Goal: Entertainment & Leisure: Consume media (video, audio)

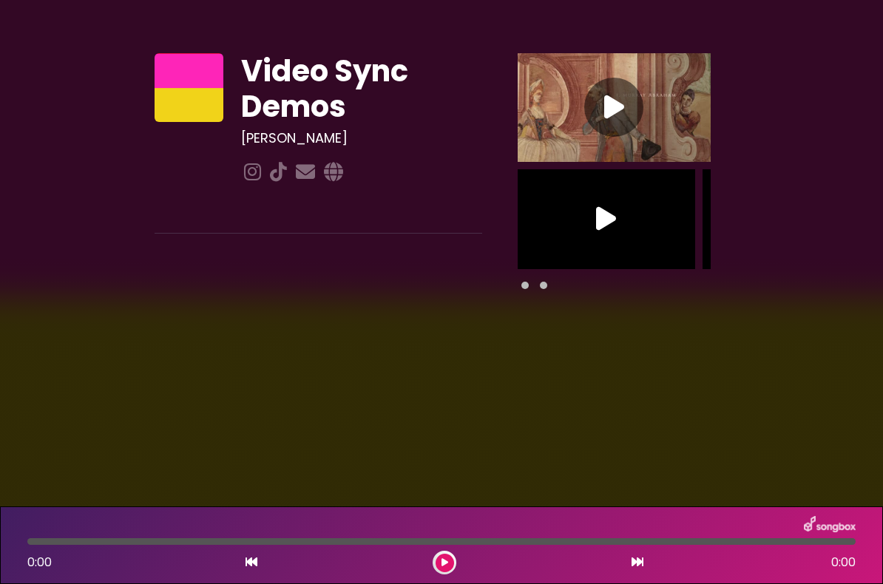
click at [598, 220] on icon at bounding box center [606, 219] width 20 height 27
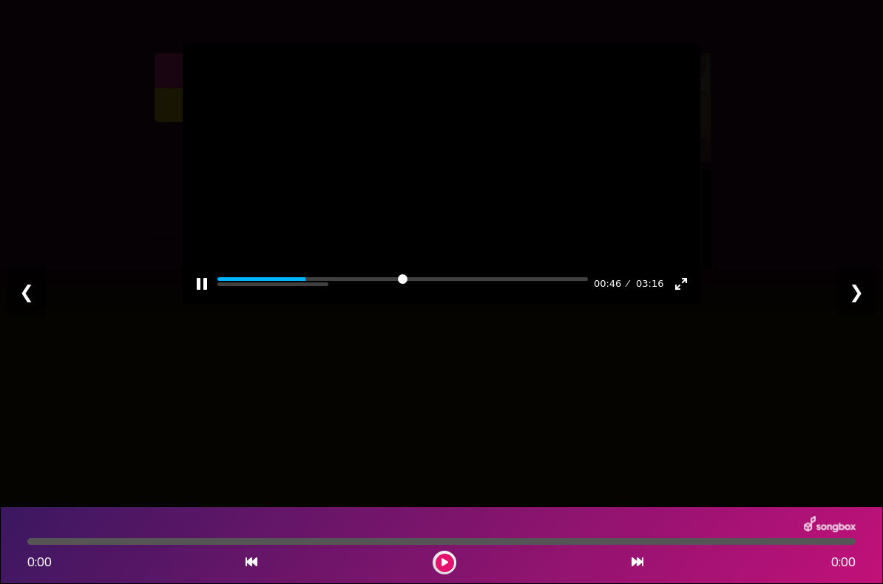
scroll to position [87, 0]
type input "***"
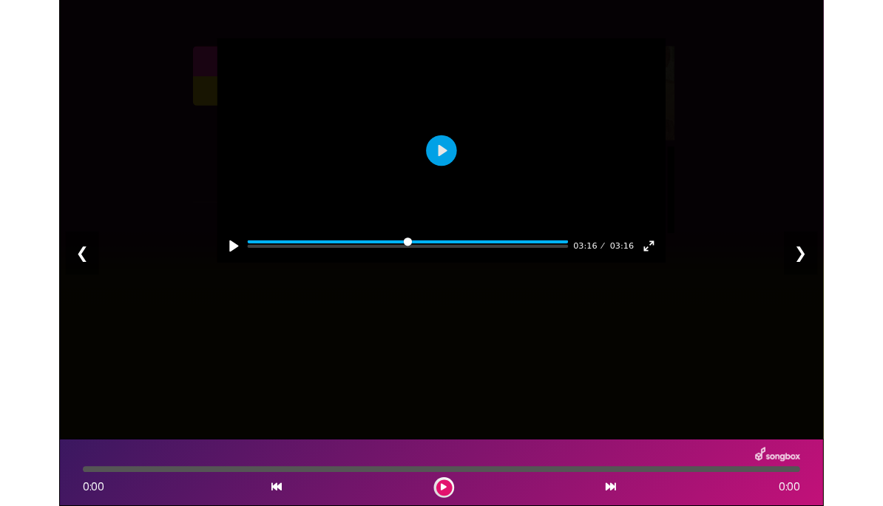
scroll to position [0, 0]
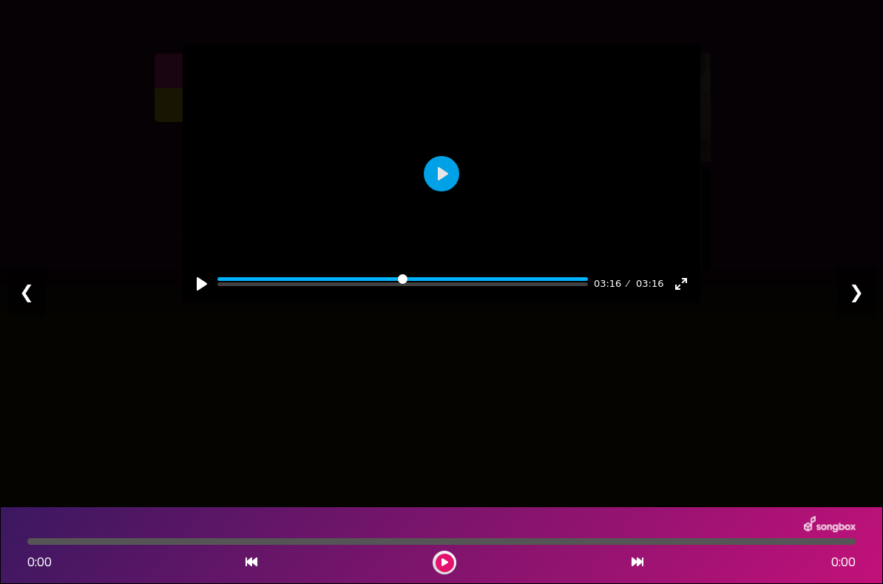
click at [807, 118] on div "Pause Play % buffered 00:00 03:16 03:16 Exit fullscreen Enter fullscreen Play ❮…" at bounding box center [441, 292] width 883 height 584
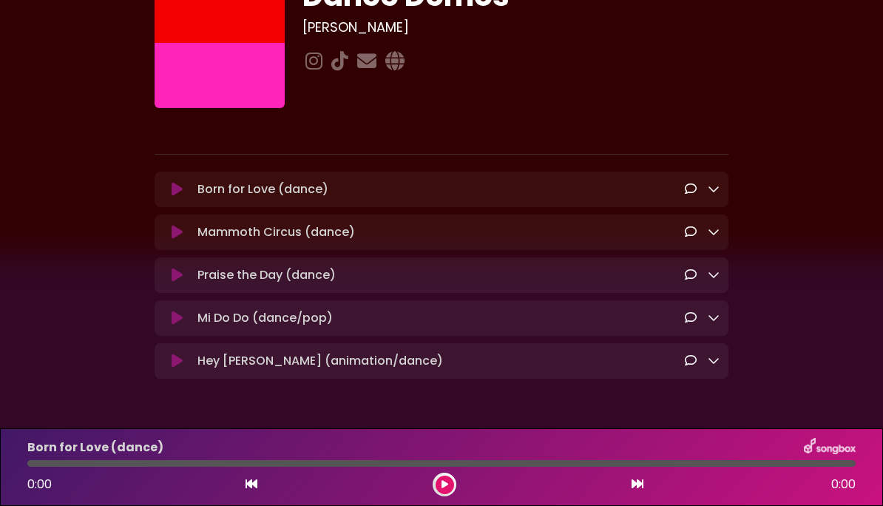
scroll to position [76, 0]
click at [579, 271] on div "Praise the Day (dance) Loading Track..." at bounding box center [456, 275] width 528 height 18
click at [179, 274] on icon at bounding box center [177, 274] width 11 height 15
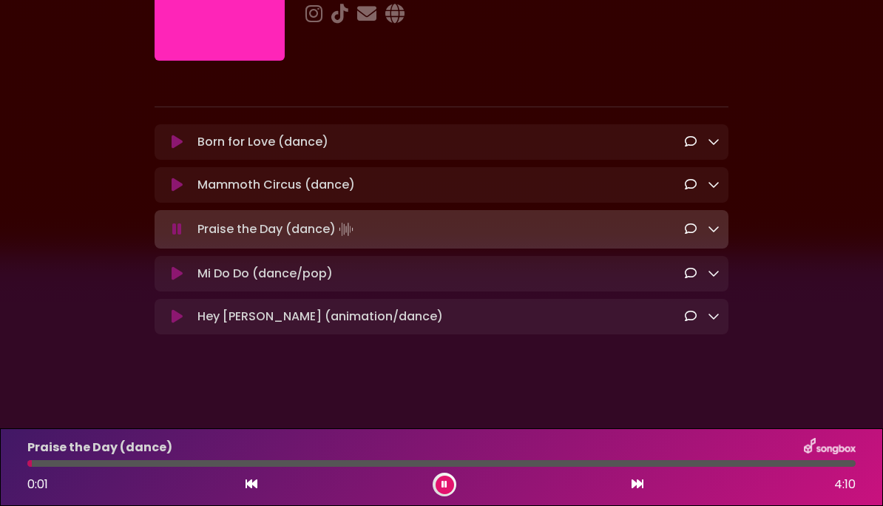
scroll to position [126, 0]
click at [195, 465] on div at bounding box center [441, 463] width 828 height 7
click at [321, 462] on div at bounding box center [441, 463] width 828 height 7
click at [448, 462] on div at bounding box center [441, 463] width 828 height 7
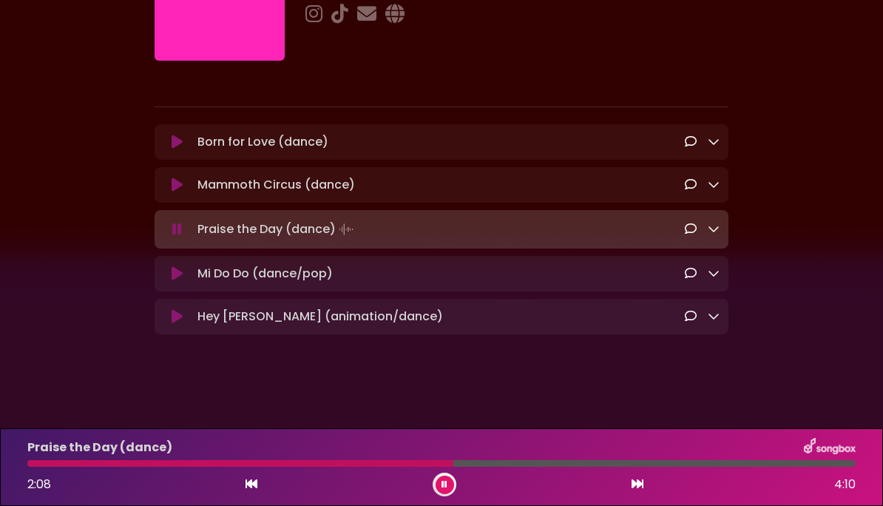
click at [539, 463] on div at bounding box center [441, 463] width 828 height 7
click at [621, 462] on div at bounding box center [441, 463] width 828 height 7
click at [362, 141] on div "Born for Love (dance) Loading Track..." at bounding box center [456, 142] width 528 height 18
click at [180, 140] on icon at bounding box center [177, 142] width 11 height 15
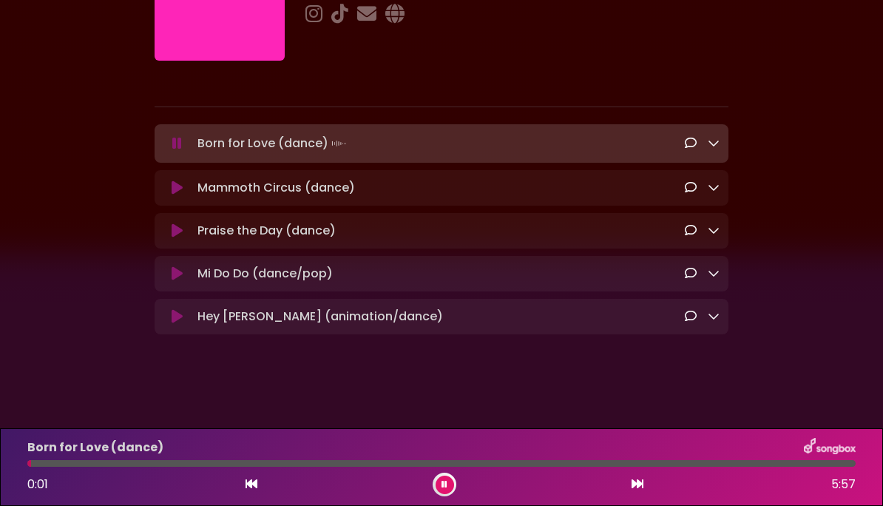
click at [362, 464] on div at bounding box center [441, 463] width 828 height 7
click at [551, 454] on div "Born for Love (dance)" at bounding box center [441, 447] width 846 height 19
click at [554, 465] on div at bounding box center [441, 463] width 828 height 7
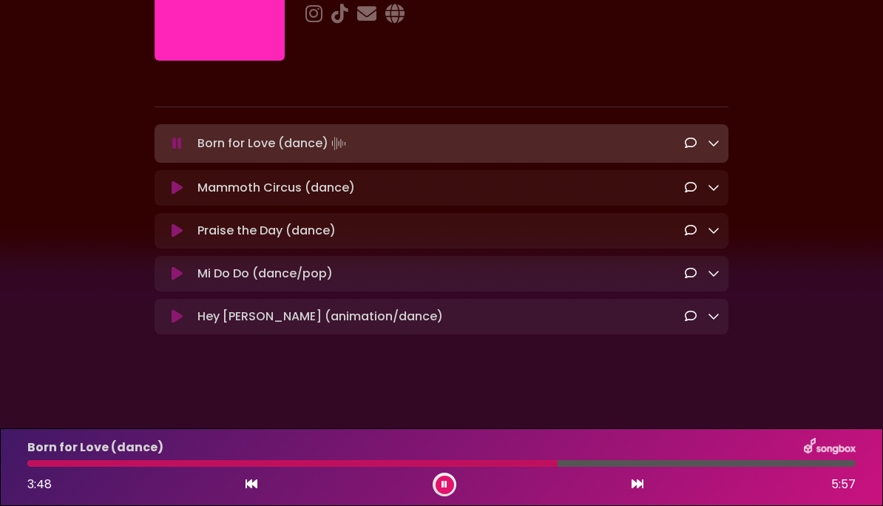
click at [342, 186] on p "Mammoth Circus (dance) Loading Track..." at bounding box center [277, 188] width 158 height 18
click at [179, 188] on icon at bounding box center [177, 187] width 11 height 15
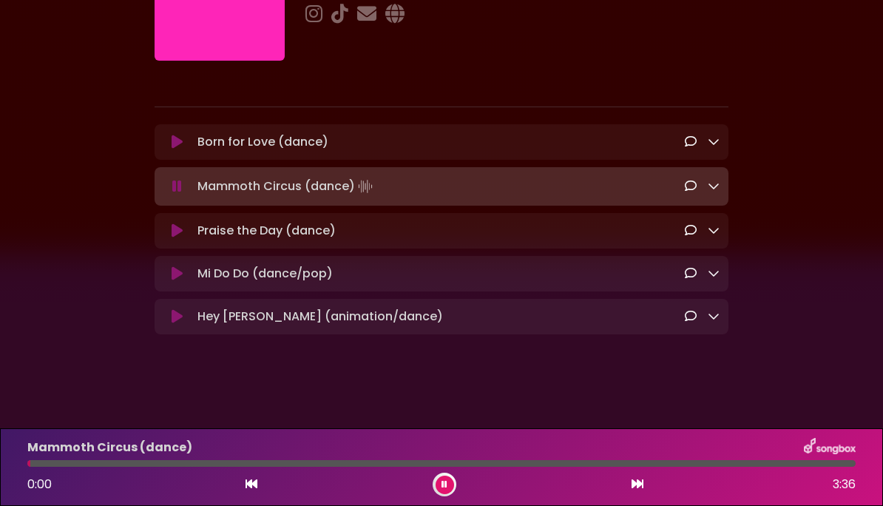
click at [378, 450] on div "Mammoth Circus (dance)" at bounding box center [441, 447] width 846 height 19
click at [400, 462] on div at bounding box center [441, 463] width 828 height 7
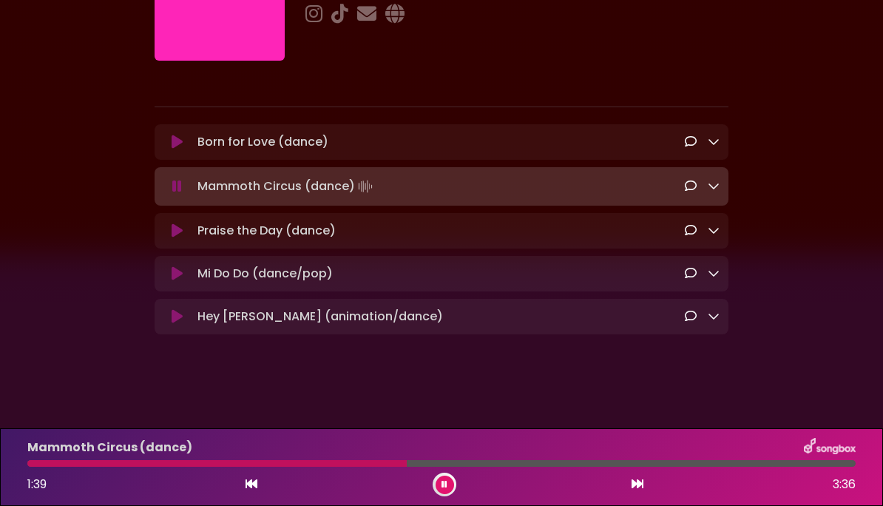
click at [449, 479] on button at bounding box center [445, 485] width 18 height 18
